Goal: Information Seeking & Learning: Check status

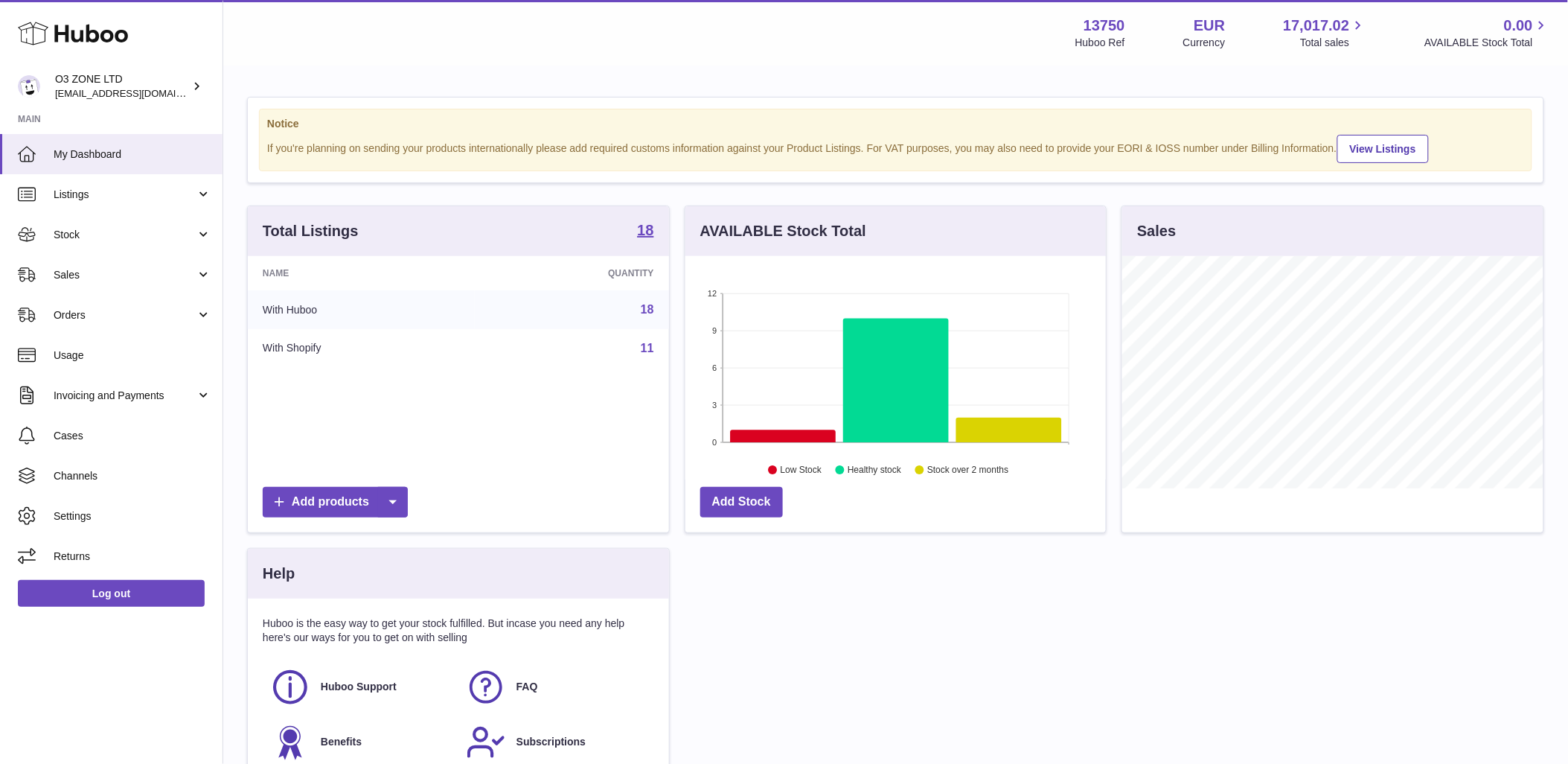
scroll to position [232, 420]
click at [111, 228] on span "Stock" at bounding box center [124, 235] width 142 height 14
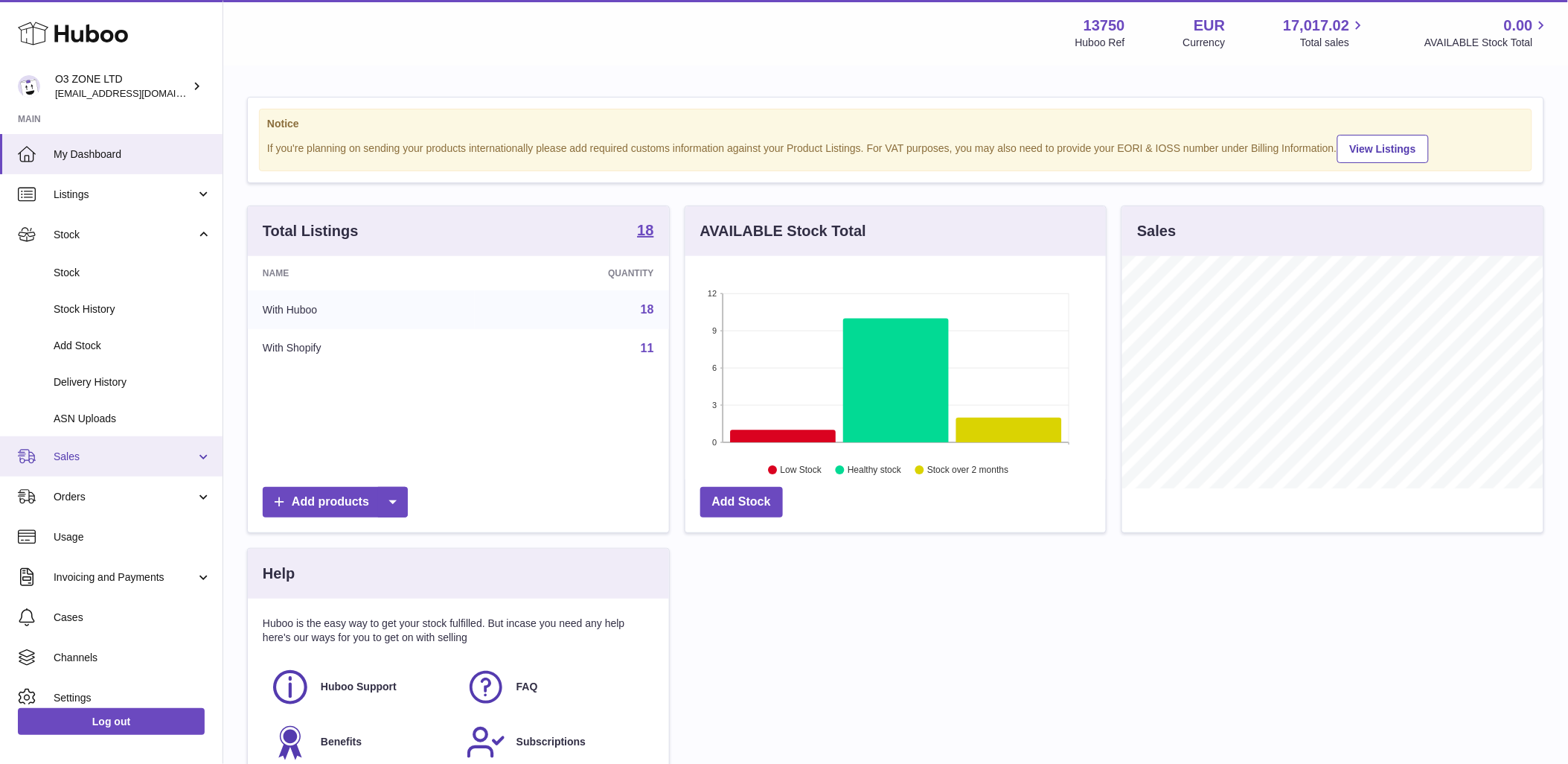
click at [75, 449] on span "Sales" at bounding box center [124, 456] width 142 height 14
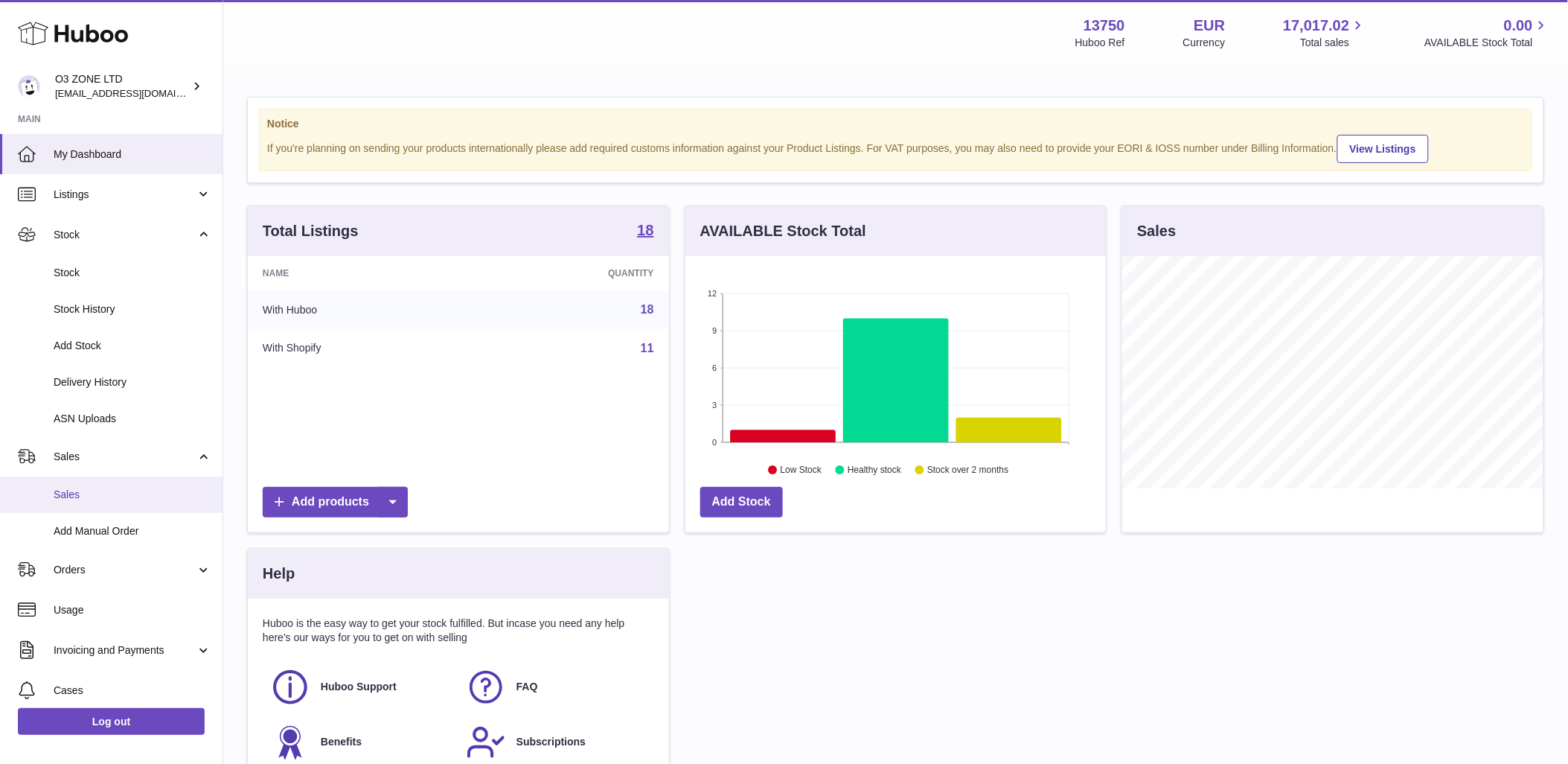
click at [68, 496] on span "Sales" at bounding box center [132, 494] width 158 height 14
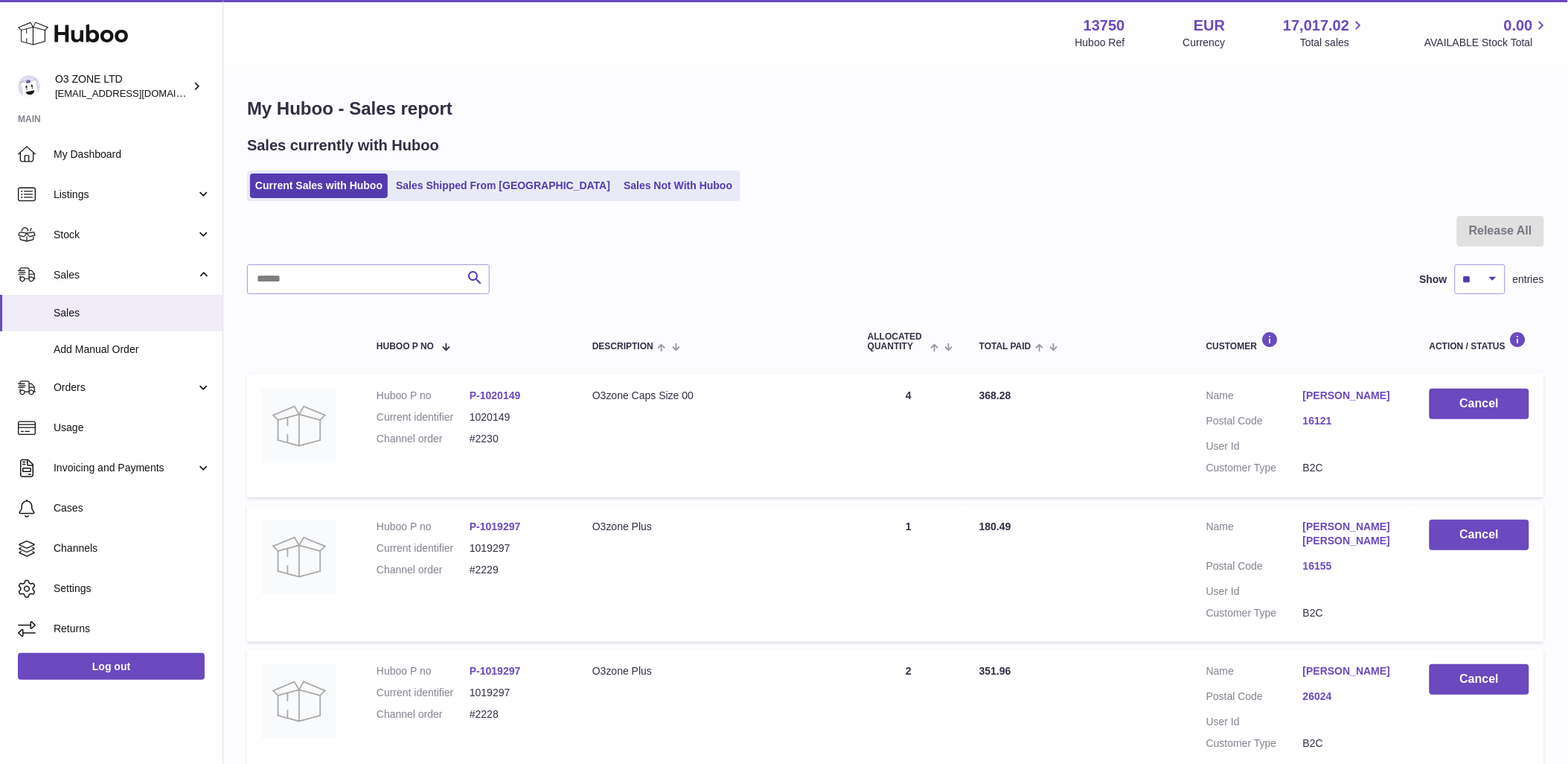
drag, startPoint x: 603, startPoint y: 176, endPoint x: 633, endPoint y: 313, distance: 140.2
click at [618, 176] on link "Sales Not With Huboo" at bounding box center [677, 186] width 119 height 25
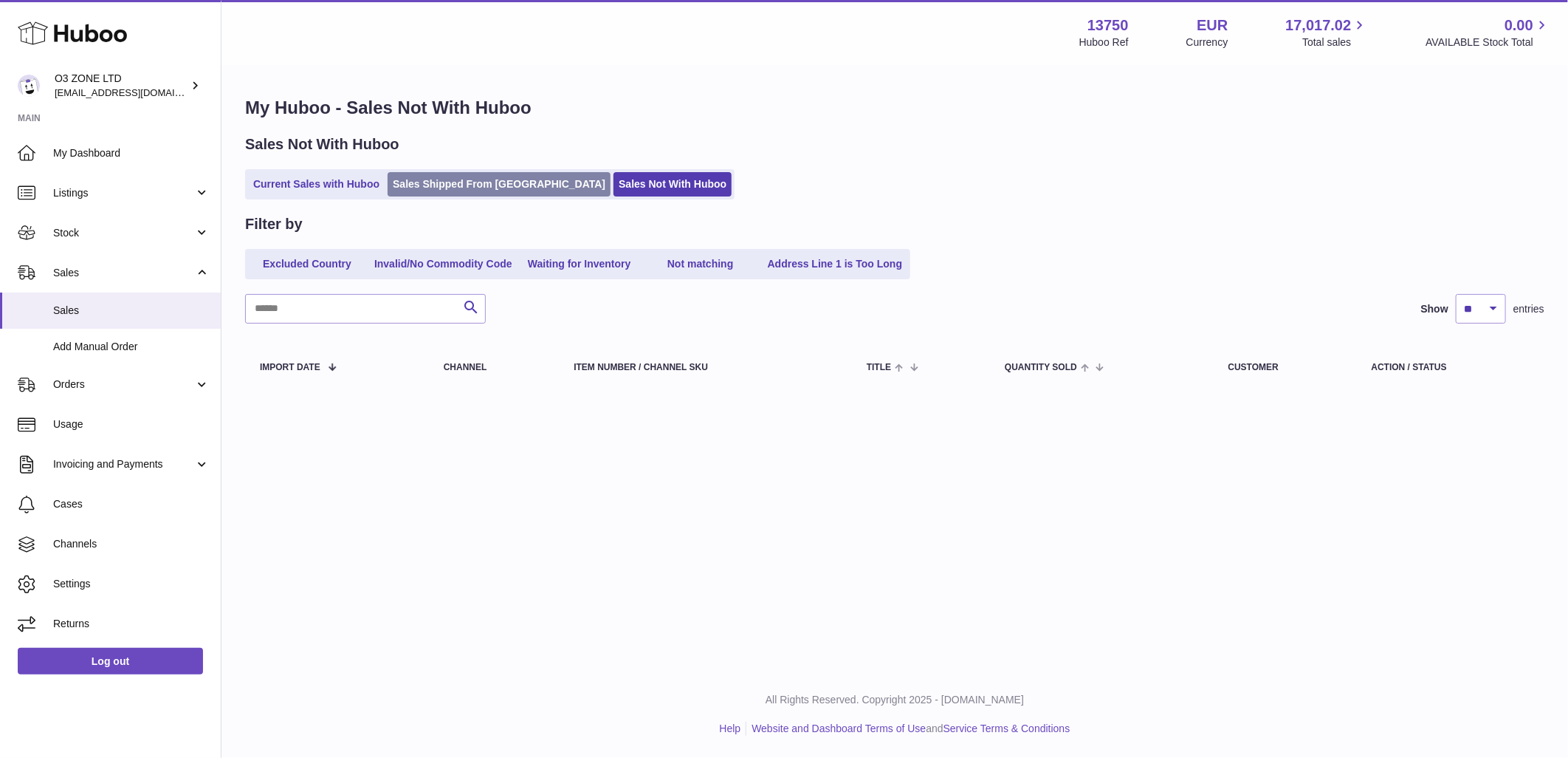
click at [484, 193] on link "Sales Shipped From [GEOGRAPHIC_DATA]" at bounding box center [499, 184] width 223 height 25
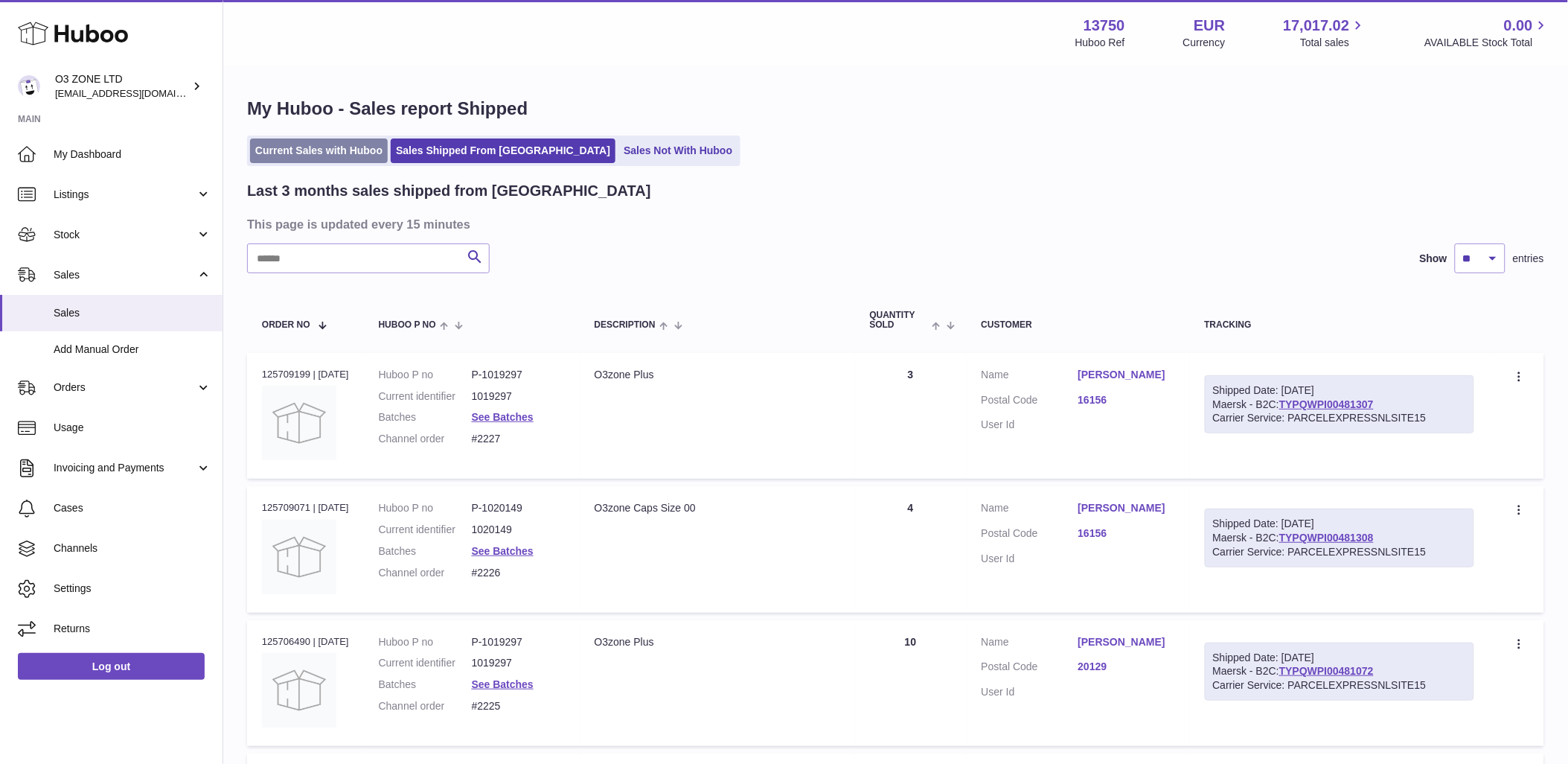
click at [324, 144] on link "Current Sales with Huboo" at bounding box center [319, 151] width 137 height 25
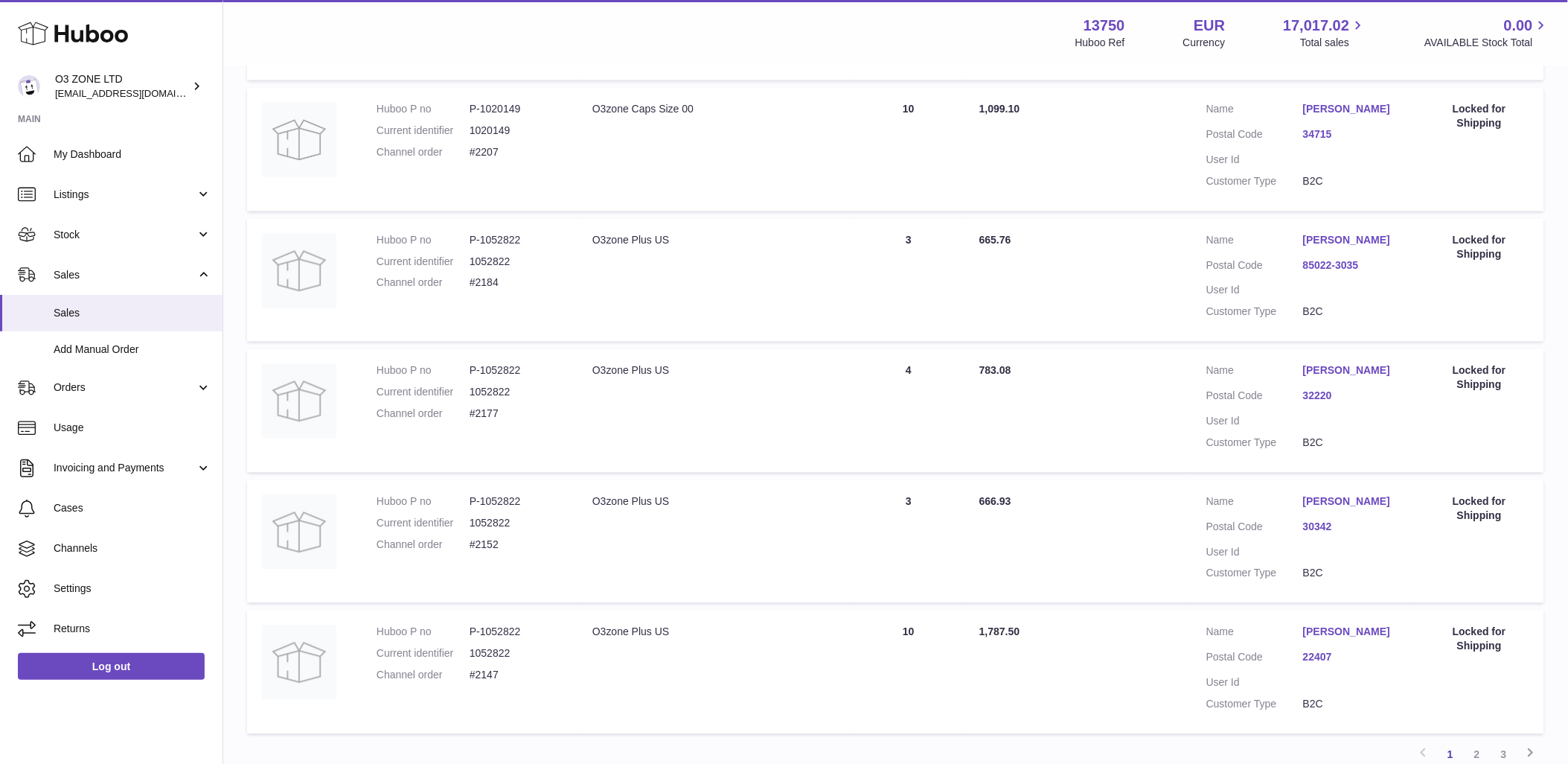
scroll to position [1085, 0]
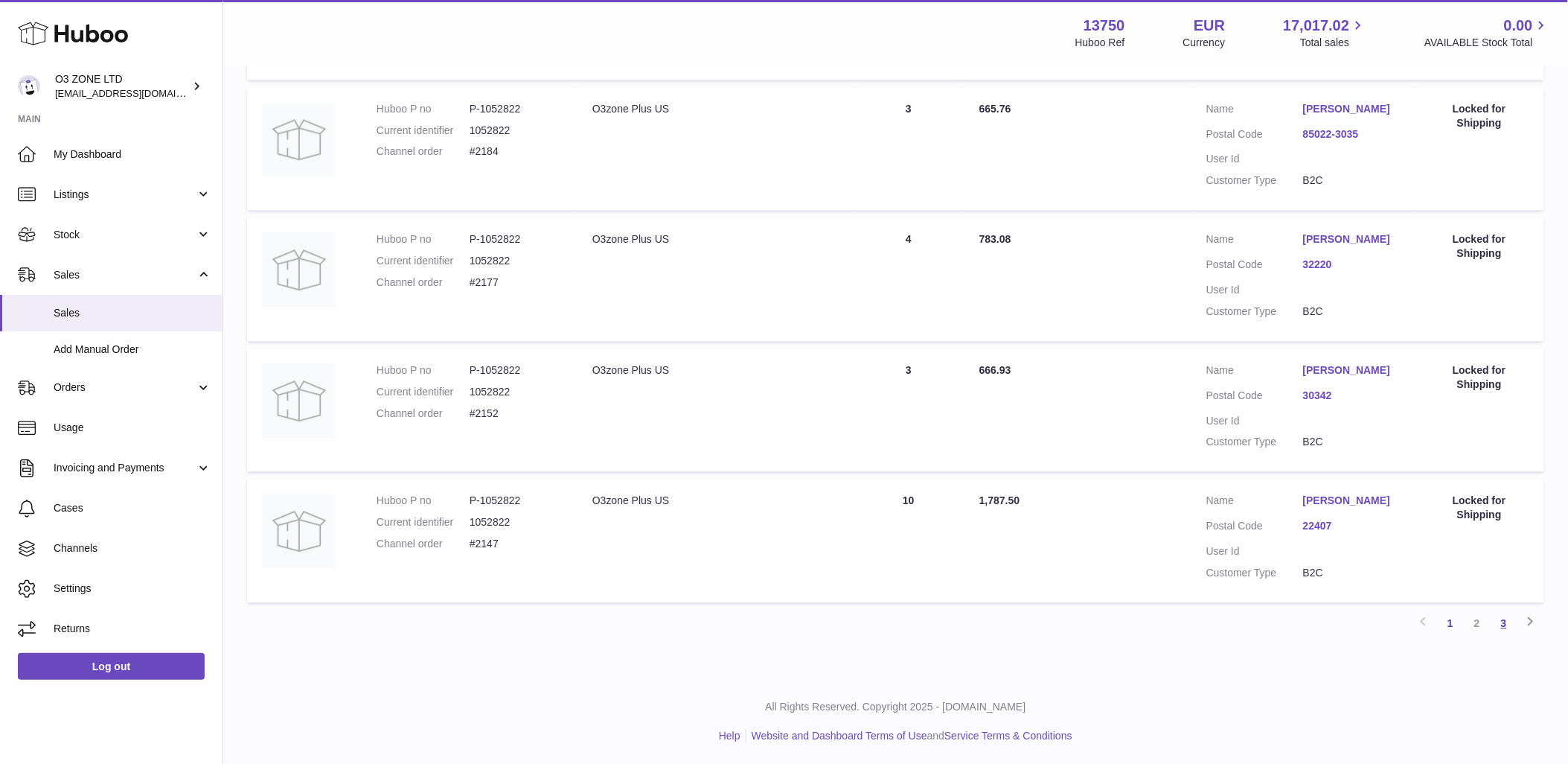
drag, startPoint x: 1509, startPoint y: 626, endPoint x: 1491, endPoint y: 634, distance: 19.7
click at [1508, 626] on link "3" at bounding box center [1504, 623] width 27 height 27
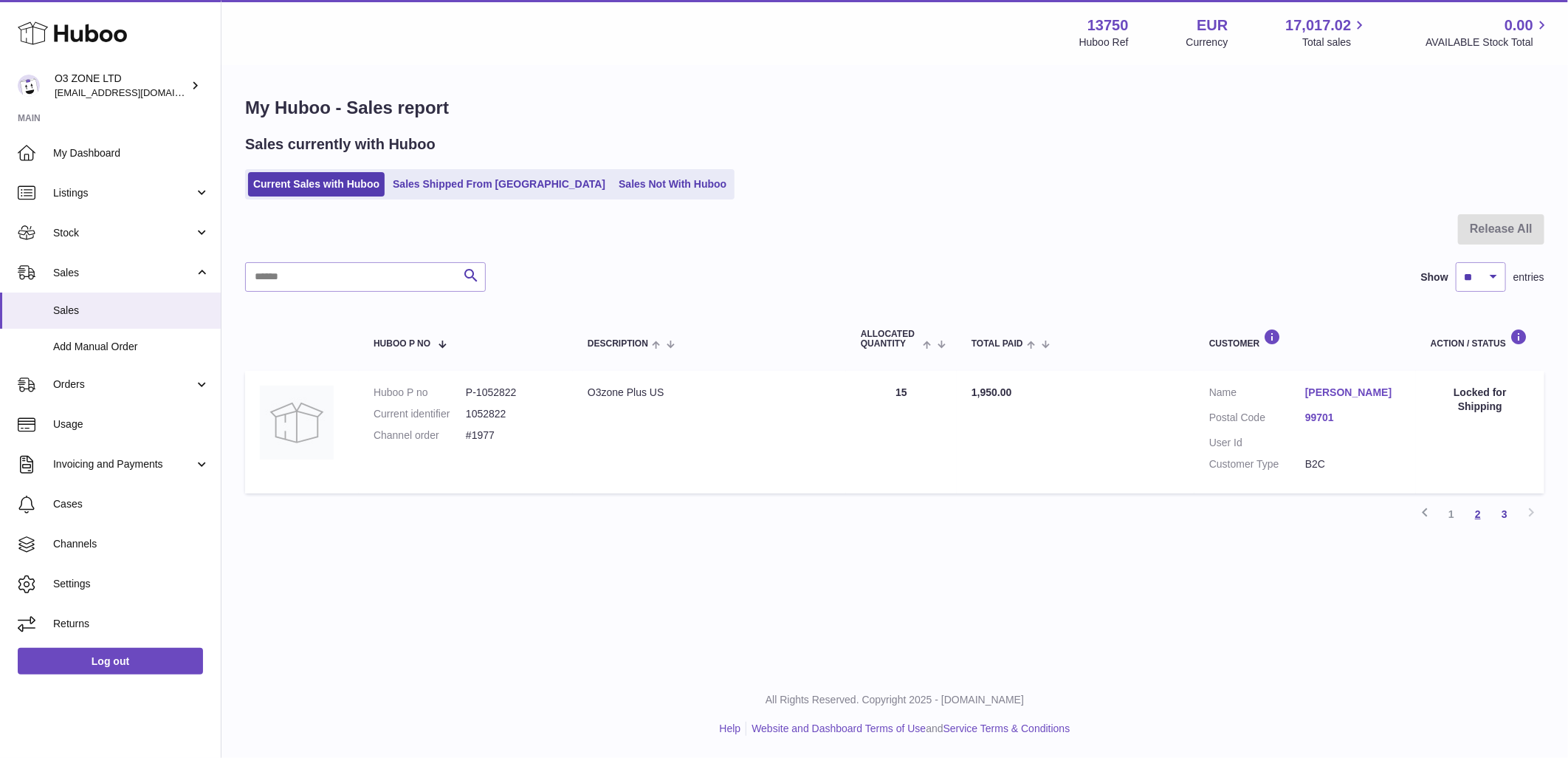
click at [1482, 508] on link "2" at bounding box center [1478, 514] width 26 height 26
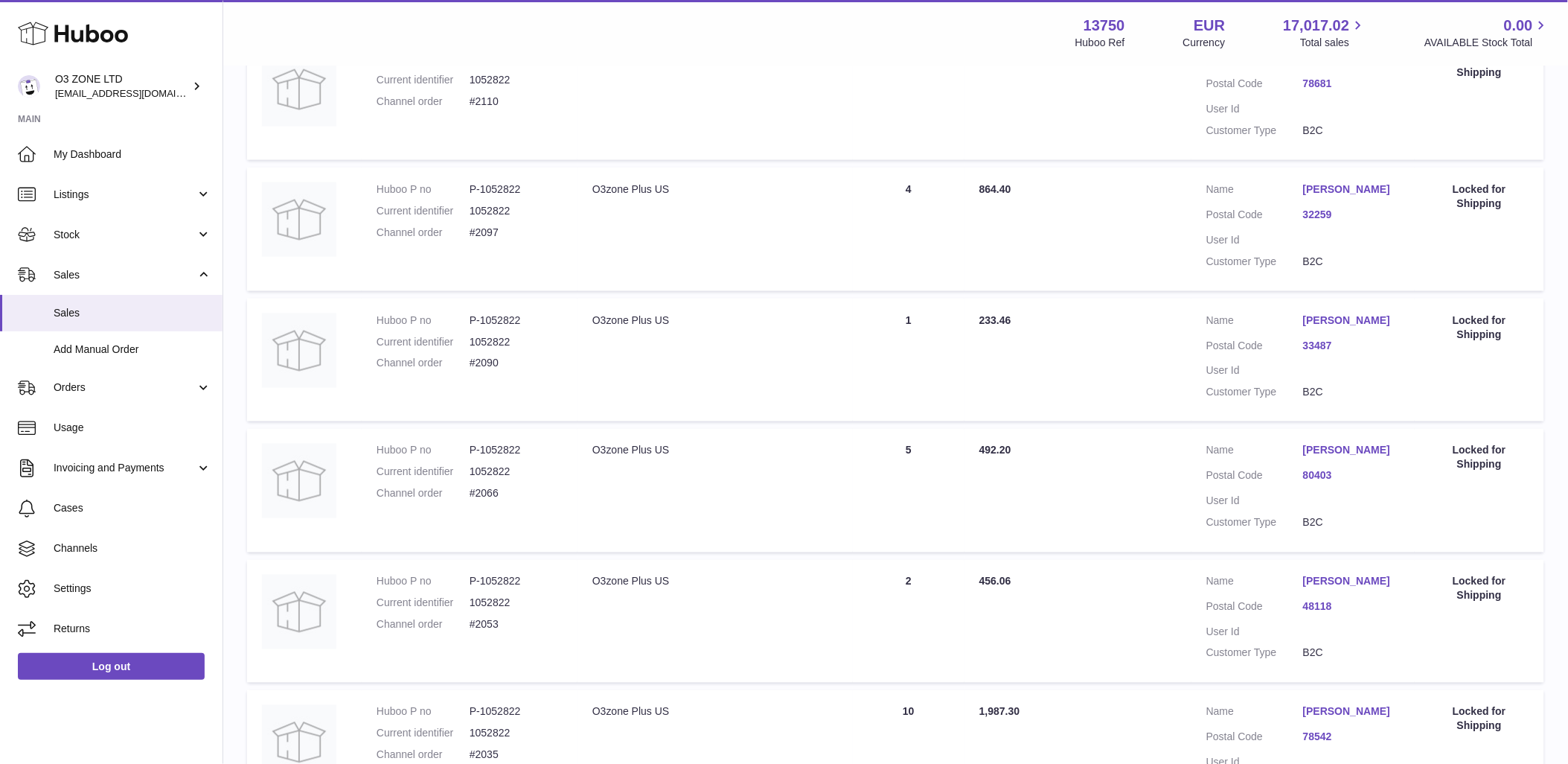
scroll to position [1072, 0]
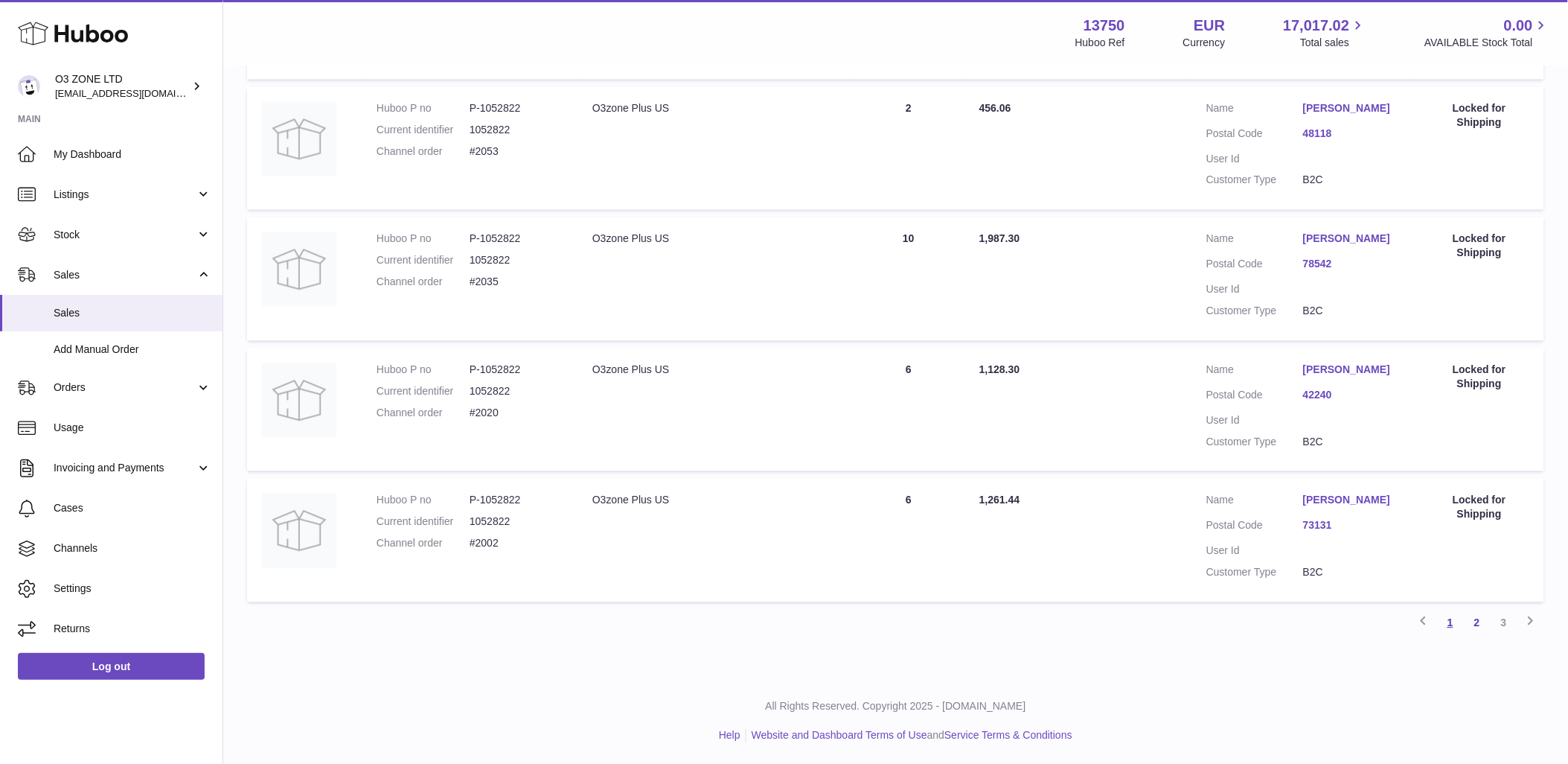
click at [1450, 619] on link "1" at bounding box center [1450, 623] width 27 height 27
